Goal: Find specific page/section: Find specific page/section

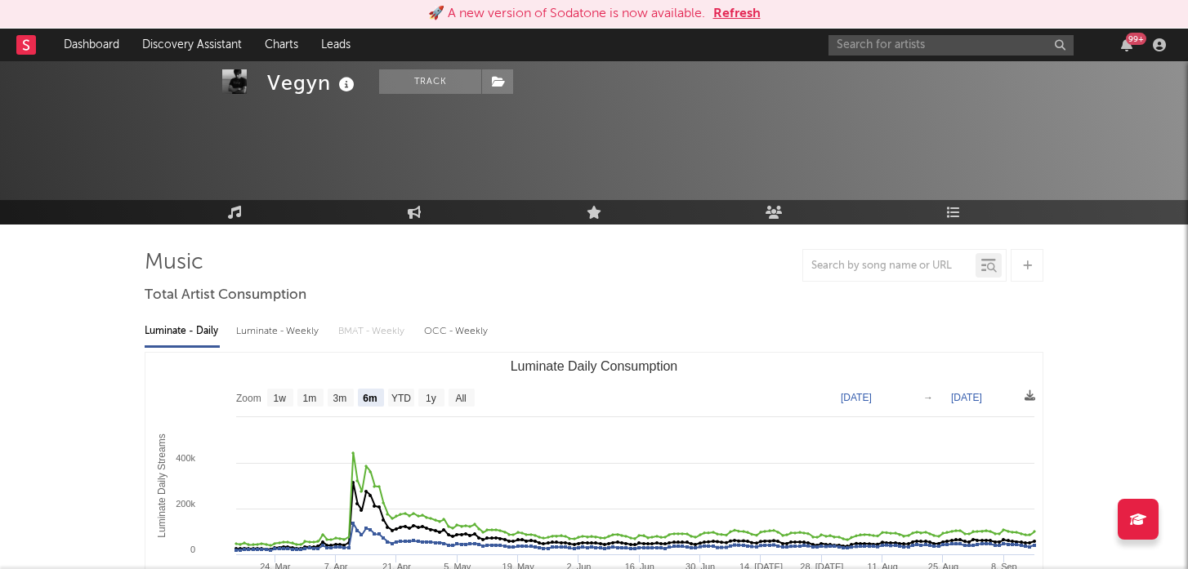
select select "6m"
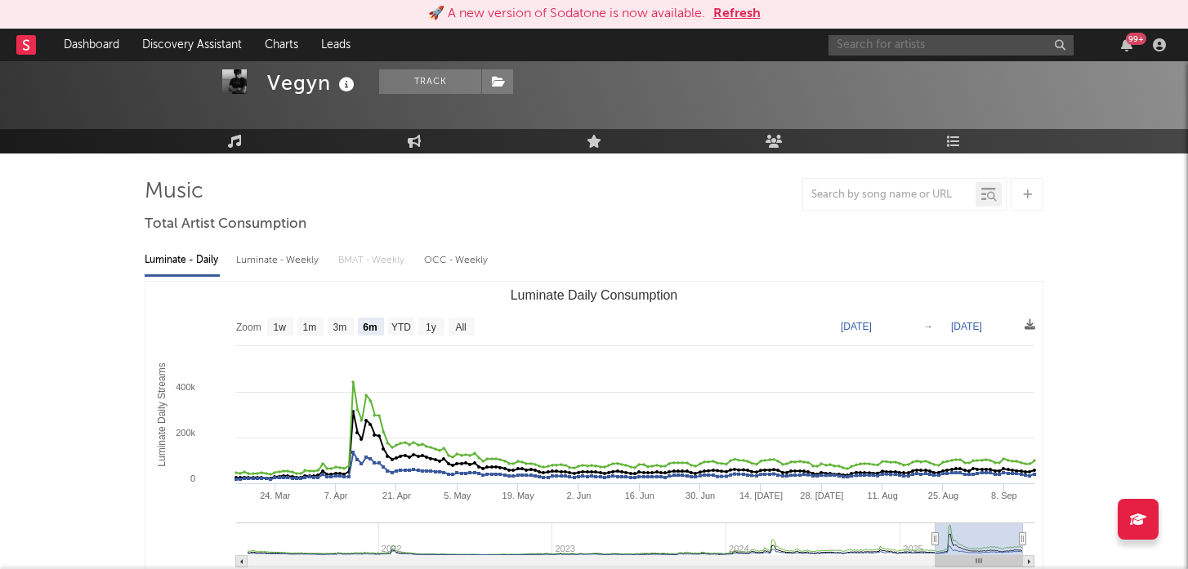
click at [901, 51] on input "text" at bounding box center [950, 45] width 245 height 20
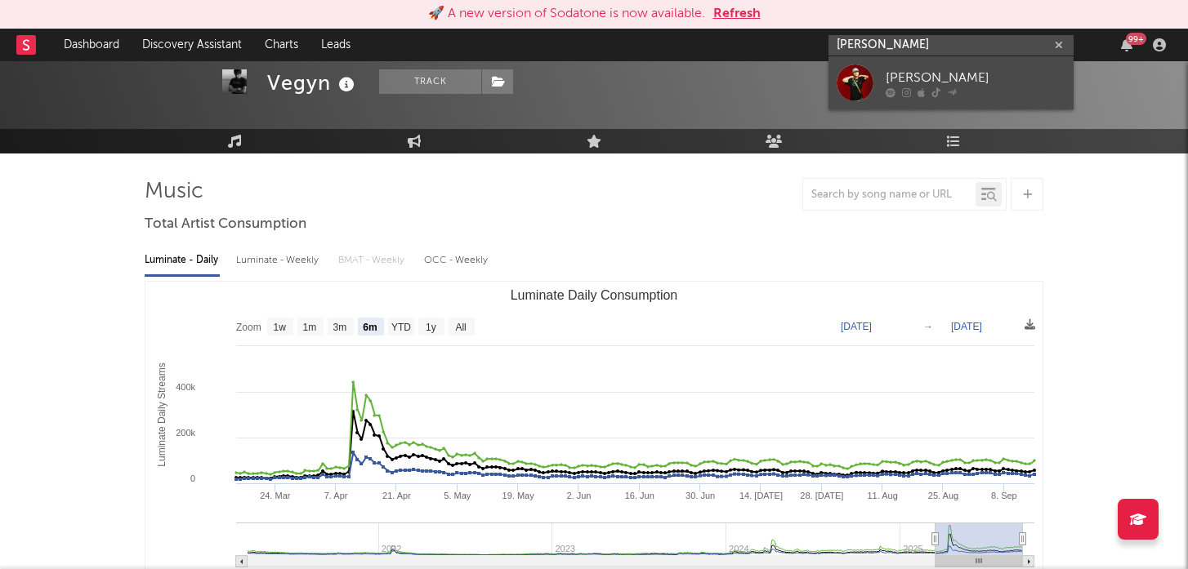
type input "[PERSON_NAME]"
click at [868, 65] on div at bounding box center [855, 83] width 37 height 37
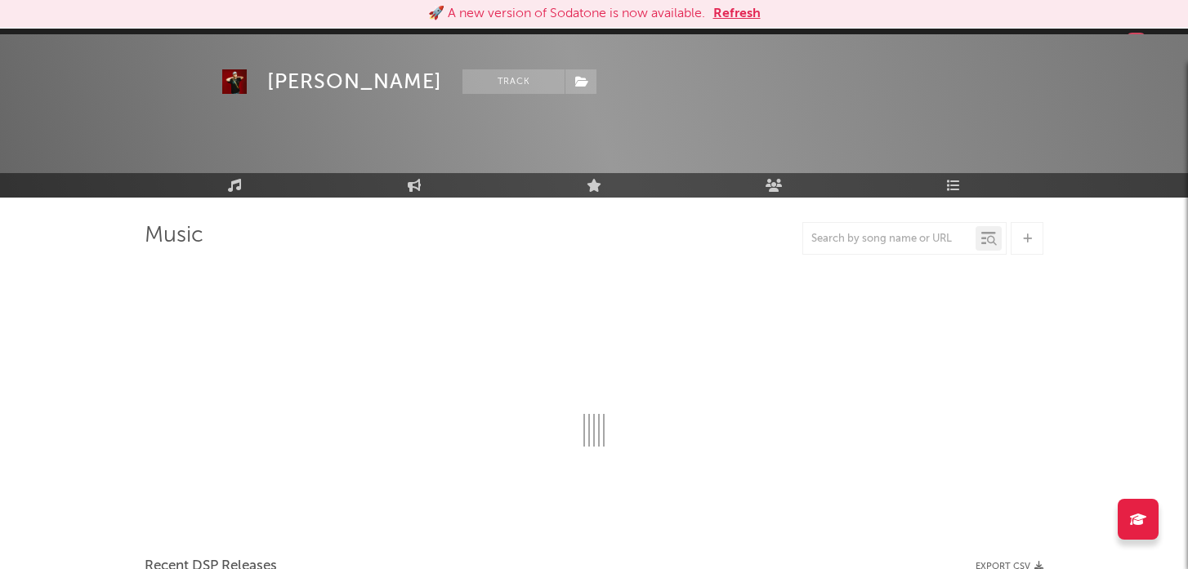
scroll to position [71, 0]
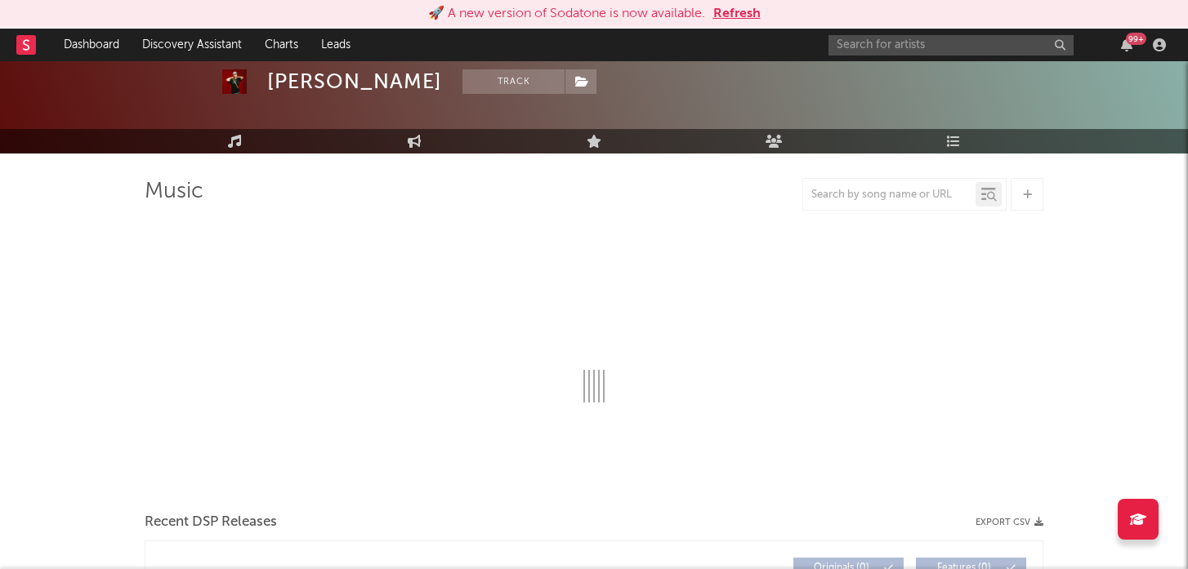
select select "6m"
